Goal: Register for event/course: Sign up to attend an event or enroll in a course

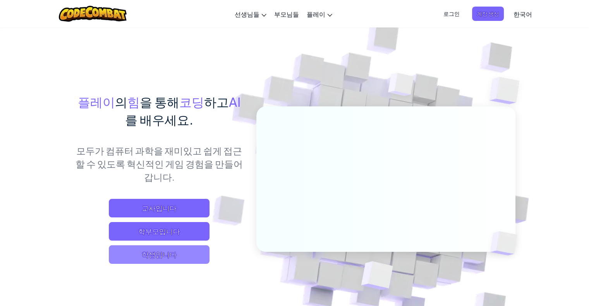
click at [147, 257] on span "학생입니다" at bounding box center [159, 254] width 101 height 19
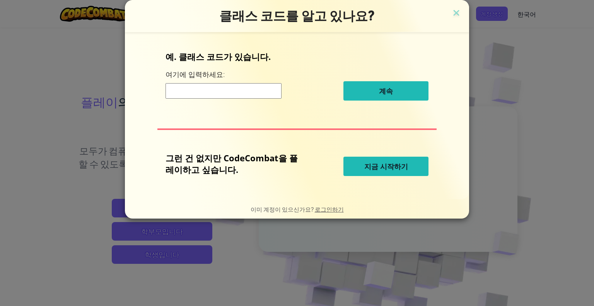
click at [369, 163] on span "지금 시작하기" at bounding box center [387, 166] width 44 height 9
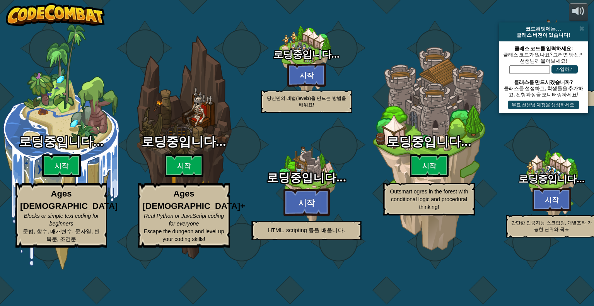
select select "ko"
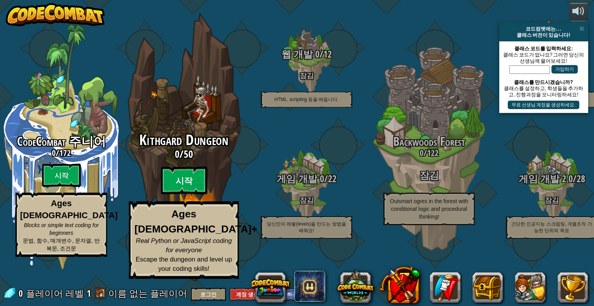
click at [183, 195] on btn "시작" at bounding box center [184, 181] width 46 height 28
select select "ko"
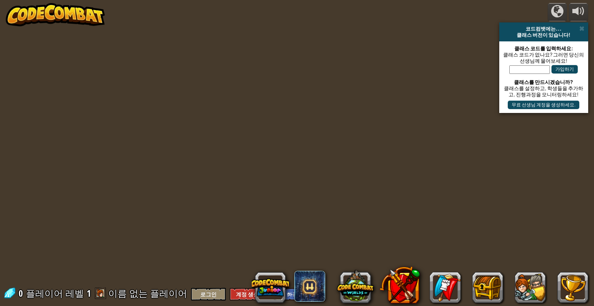
select select "ko"
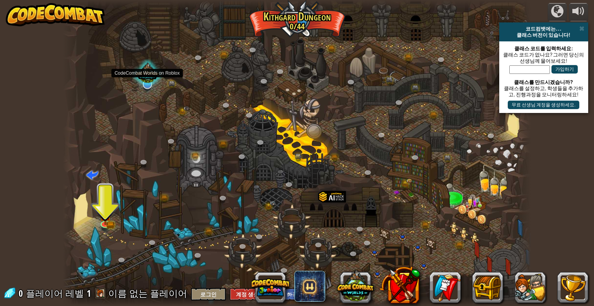
click at [141, 82] on div at bounding box center [147, 74] width 32 height 31
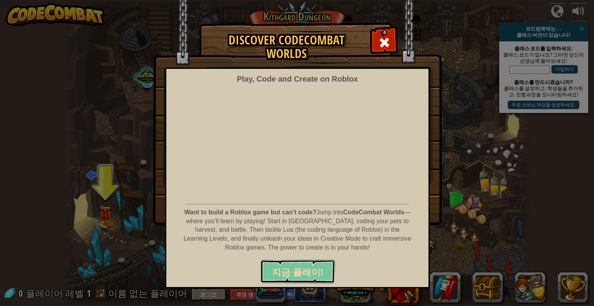
click at [304, 275] on span "지금 플레이!" at bounding box center [297, 272] width 51 height 12
click at [388, 41] on span at bounding box center [384, 42] width 12 height 12
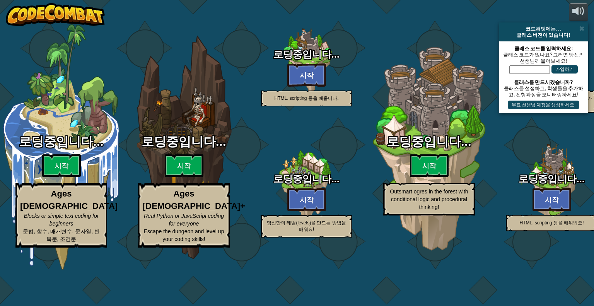
select select "ko"
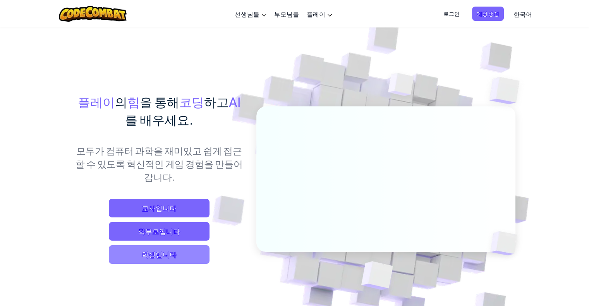
click at [143, 257] on span "학생입니다" at bounding box center [159, 254] width 101 height 19
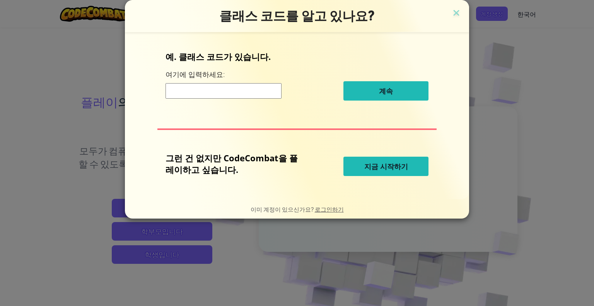
click at [367, 163] on span "지금 시작하기" at bounding box center [387, 166] width 44 height 9
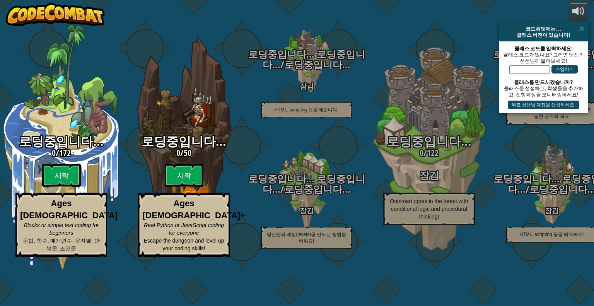
select select "ko"
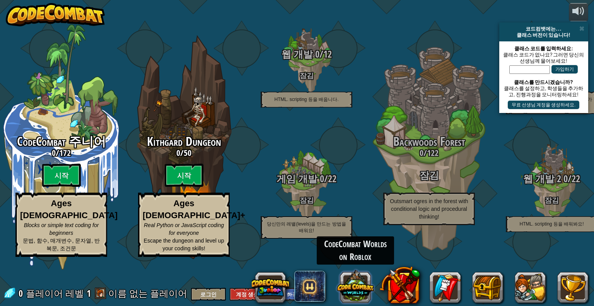
drag, startPoint x: 358, startPoint y: 295, endPoint x: 360, endPoint y: 291, distance: 5.0
click at [360, 291] on button at bounding box center [355, 285] width 37 height 37
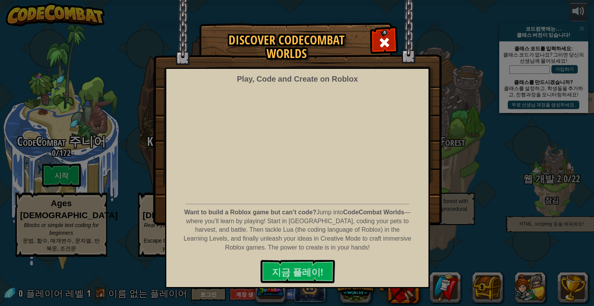
click at [472, 195] on div "Discover CodeCombat Worlds Play, Code and Create on Roblox Want to build a Robl…" at bounding box center [297, 123] width 594 height 201
click at [386, 31] on div at bounding box center [384, 41] width 24 height 24
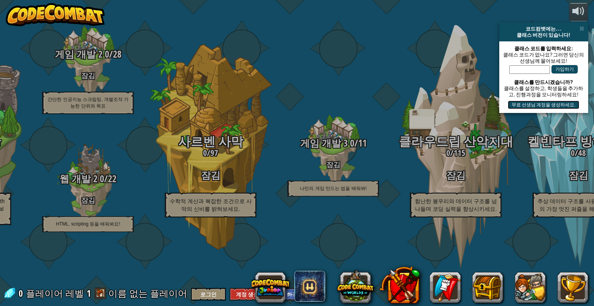
click at [531, 106] on button "무료 선생님 계정을 생성하세요." at bounding box center [544, 105] width 72 height 9
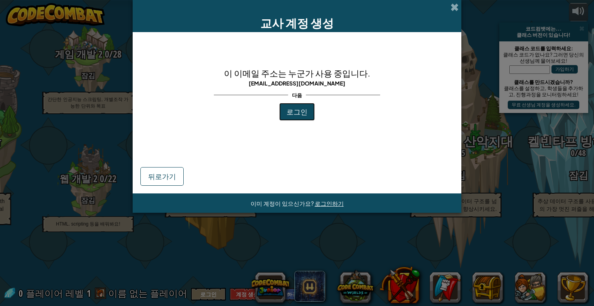
click at [297, 108] on span "로그인" at bounding box center [297, 111] width 21 height 9
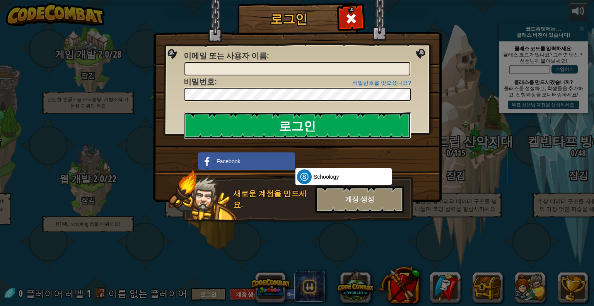
click at [311, 128] on input "로그인" at bounding box center [298, 125] width 228 height 27
